Goal: Transaction & Acquisition: Purchase product/service

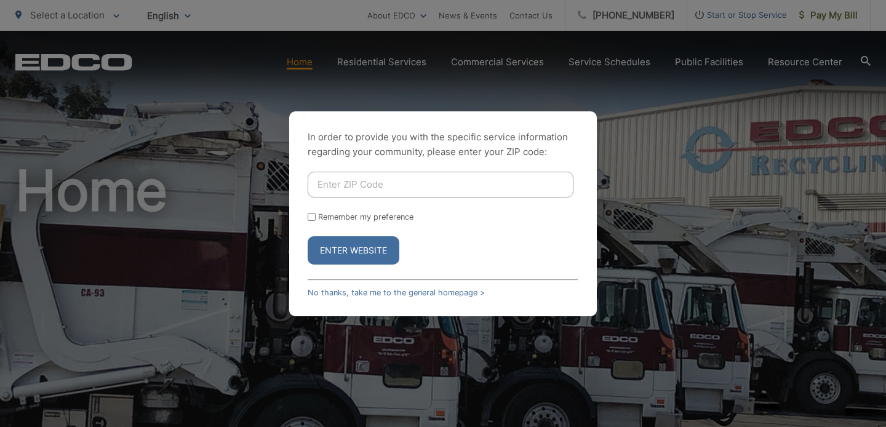
click at [363, 186] on input "Enter ZIP Code" at bounding box center [440, 185] width 266 height 26
type input "92014"
click at [307, 229] on div "In order to provide you with the specific service information regarding your co…" at bounding box center [442, 213] width 307 height 205
click at [311, 215] on input "Remember my preference" at bounding box center [311, 217] width 8 height 8
checkbox input "true"
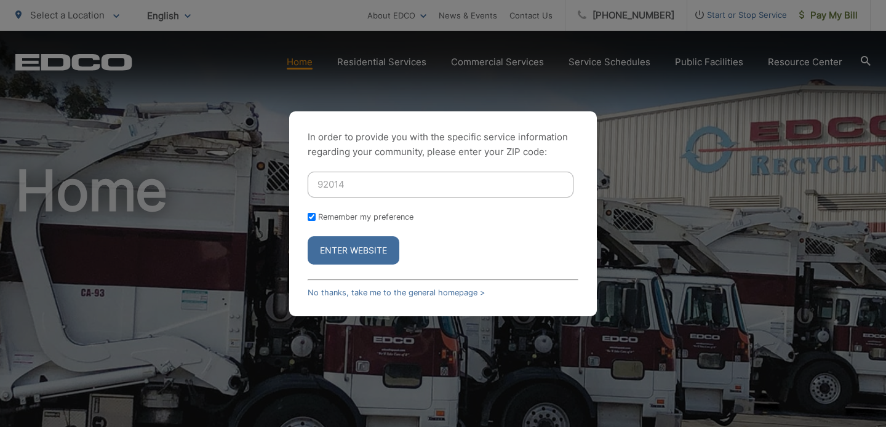
checkbox input "true"
click at [338, 252] on button "Enter Website" at bounding box center [353, 250] width 92 height 28
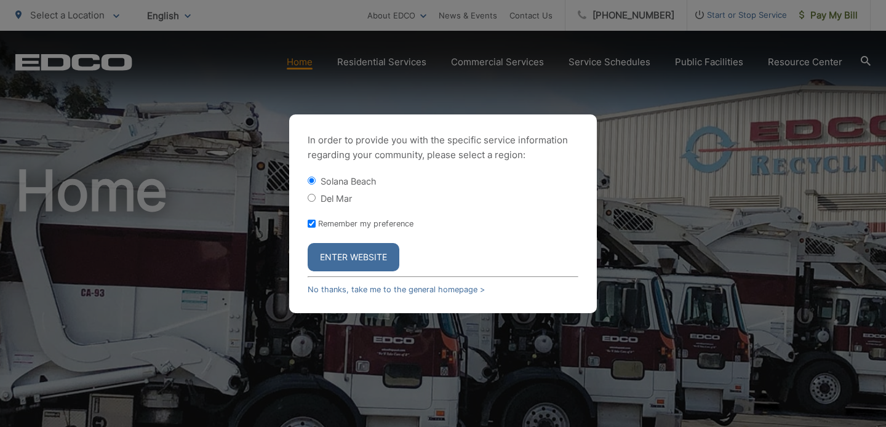
click at [367, 255] on button "Enter Website" at bounding box center [353, 257] width 92 height 28
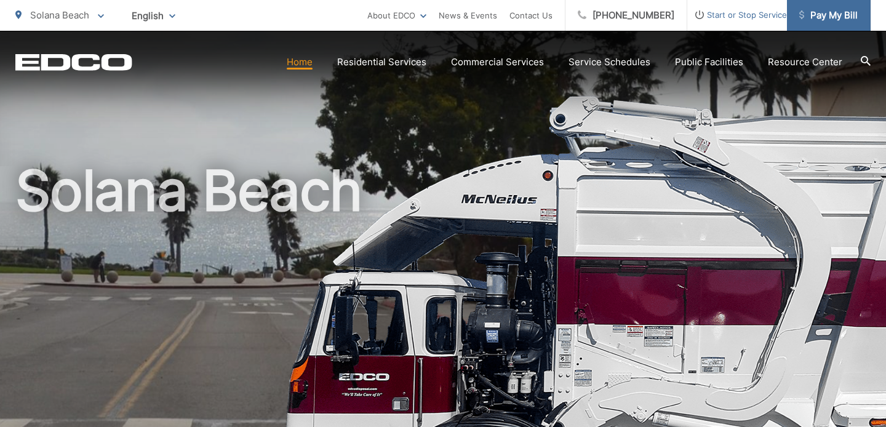
click at [823, 20] on span "Pay My Bill" at bounding box center [828, 15] width 58 height 15
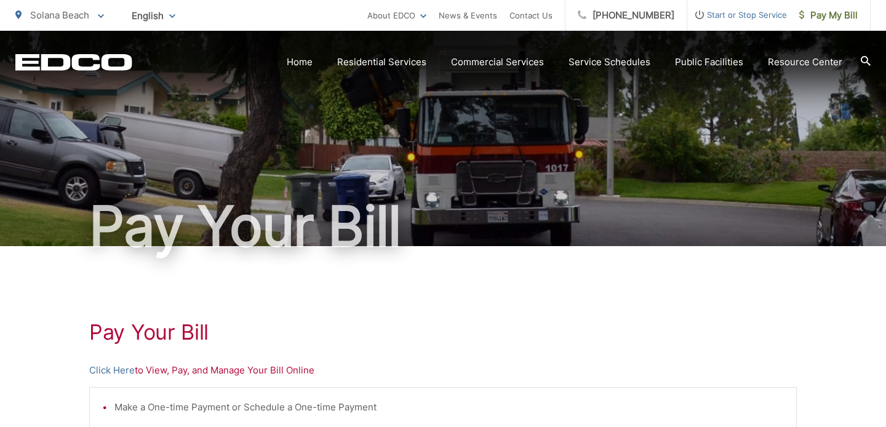
scroll to position [157, 0]
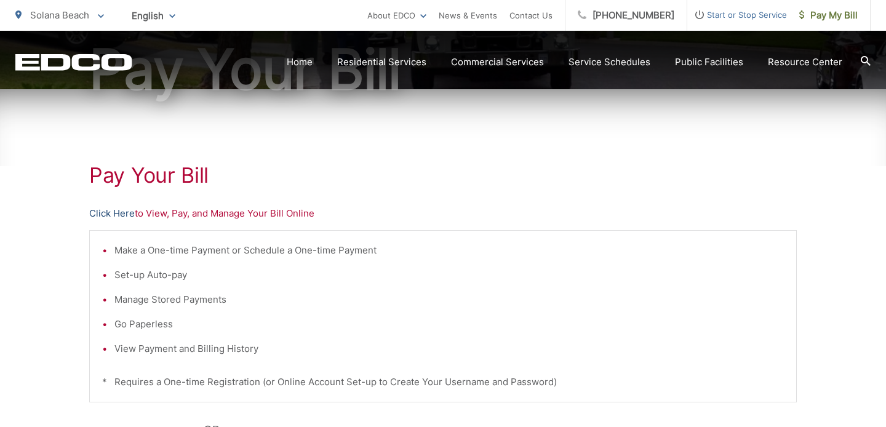
click at [113, 216] on link "Click Here" at bounding box center [112, 213] width 46 height 15
